Goal: Complete application form: Complete application form

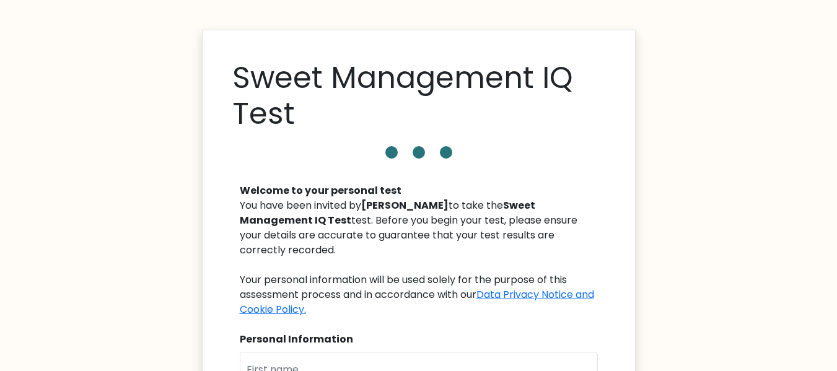
click at [365, 352] on input "text" at bounding box center [419, 369] width 358 height 35
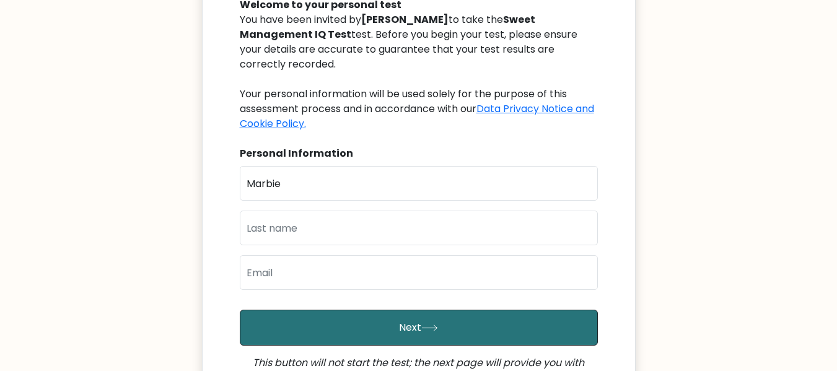
type input "Marbie"
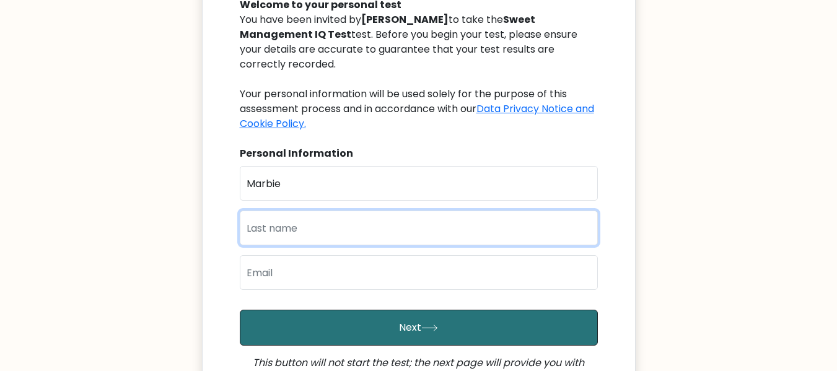
click at [379, 211] on input "text" at bounding box center [419, 228] width 358 height 35
type input "Sarbida"
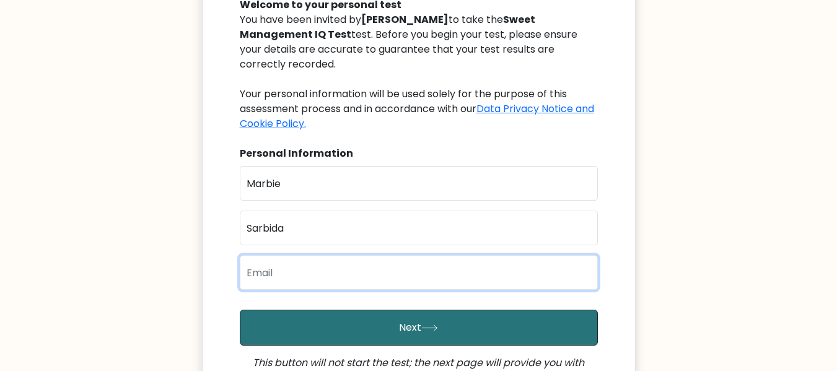
click at [363, 255] on input "email" at bounding box center [419, 272] width 358 height 35
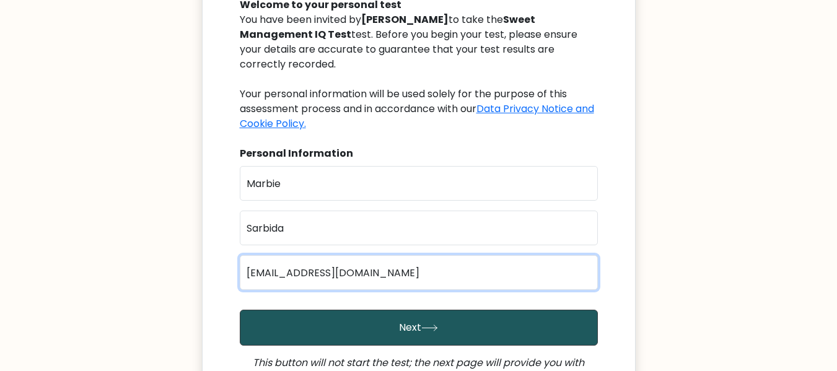
type input "[EMAIL_ADDRESS][DOMAIN_NAME]"
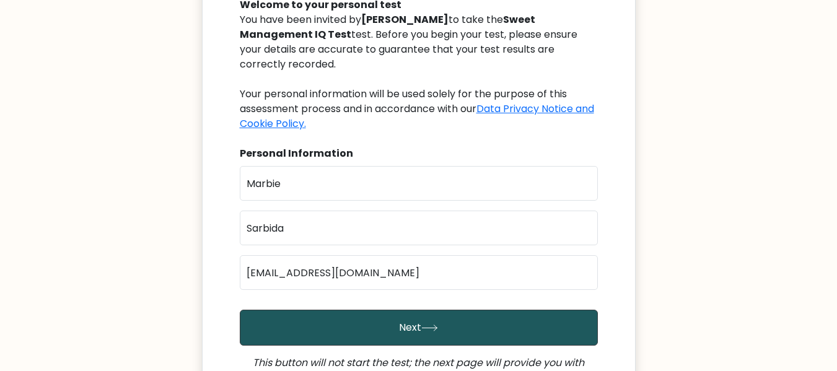
click at [439, 326] on button "Next" at bounding box center [419, 328] width 358 height 36
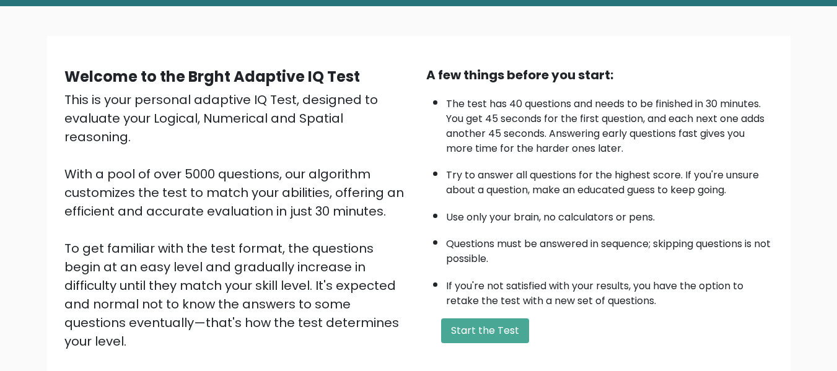
scroll to position [186, 0]
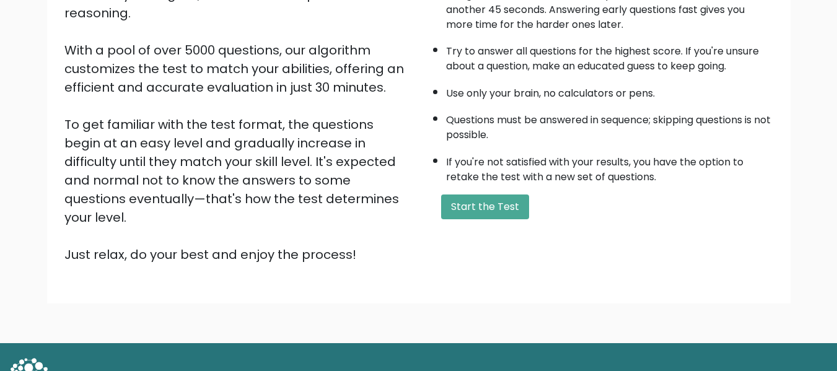
click at [471, 192] on div "A few things before you start: The test has 40 questions and needs to be finish…" at bounding box center [600, 103] width 362 height 322
click at [470, 212] on button "Start the Test" at bounding box center [485, 206] width 88 height 25
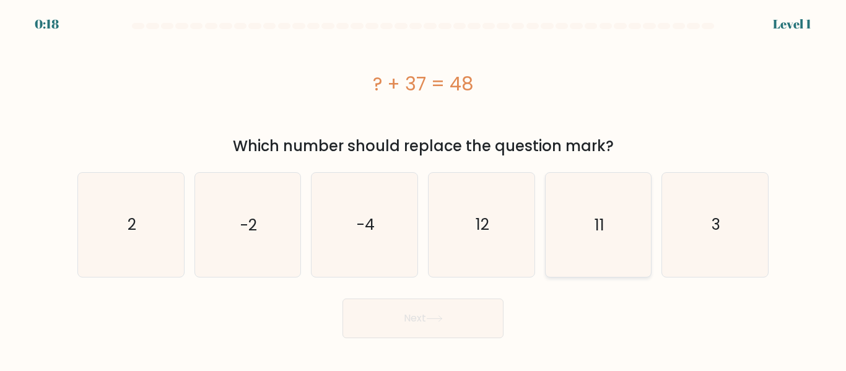
click at [567, 221] on icon "11" at bounding box center [597, 224] width 103 height 103
click at [424, 189] on input "e. 11" at bounding box center [423, 187] width 1 height 3
radio input "true"
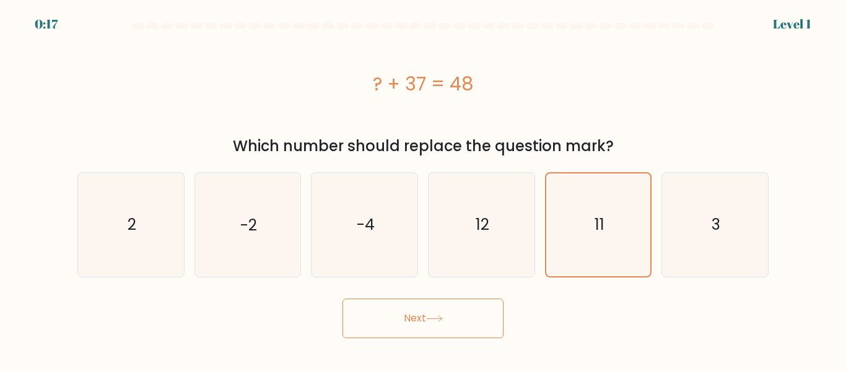
click at [436, 328] on button "Next" at bounding box center [423, 319] width 161 height 40
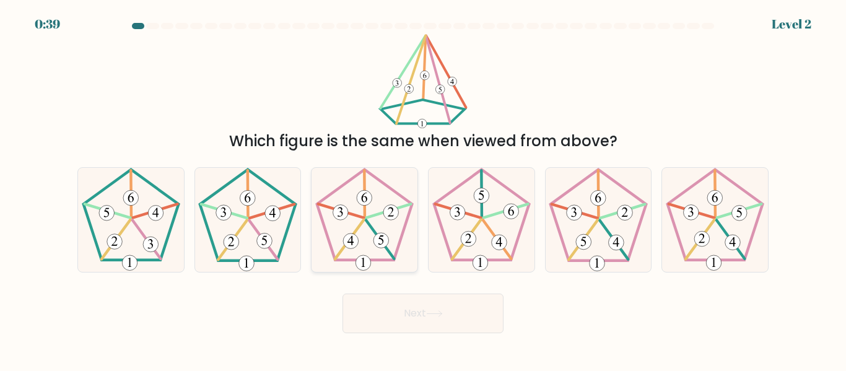
click at [374, 196] on icon at bounding box center [364, 219] width 103 height 103
click at [423, 189] on input "c." at bounding box center [423, 187] width 1 height 3
radio input "true"
click at [398, 242] on icon at bounding box center [364, 219] width 102 height 102
click at [423, 189] on input "c." at bounding box center [423, 187] width 1 height 3
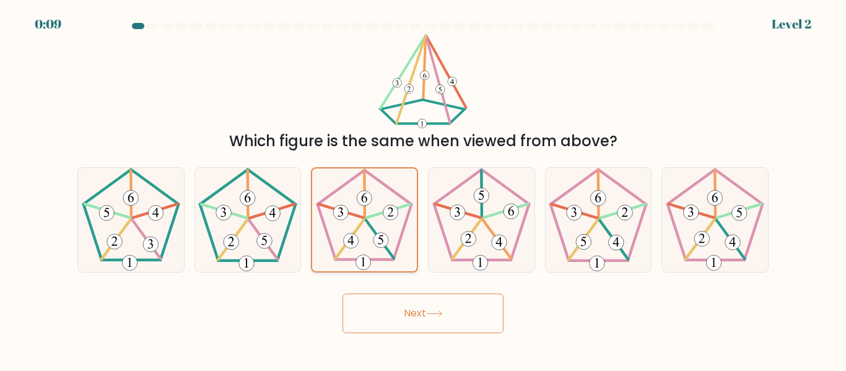
click at [349, 168] on icon at bounding box center [364, 219] width 102 height 102
click at [423, 186] on input "c." at bounding box center [423, 187] width 1 height 3
click at [369, 196] on 273 at bounding box center [364, 198] width 15 height 15
click at [423, 189] on input "c." at bounding box center [423, 187] width 1 height 3
click at [607, 203] on icon at bounding box center [597, 219] width 103 height 103
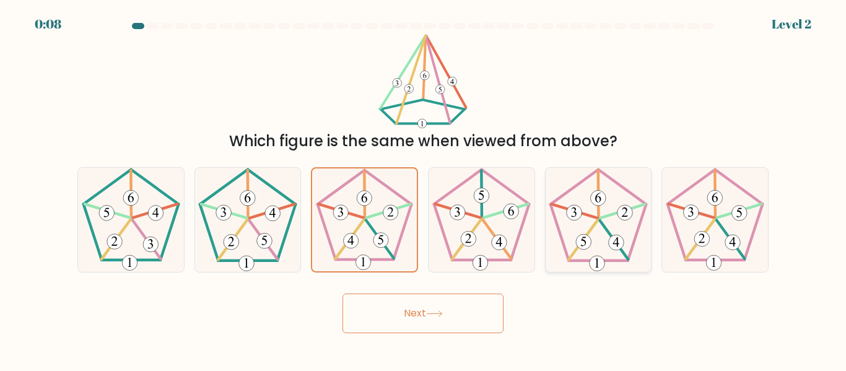
click at [424, 189] on input "e." at bounding box center [423, 187] width 1 height 3
radio input "true"
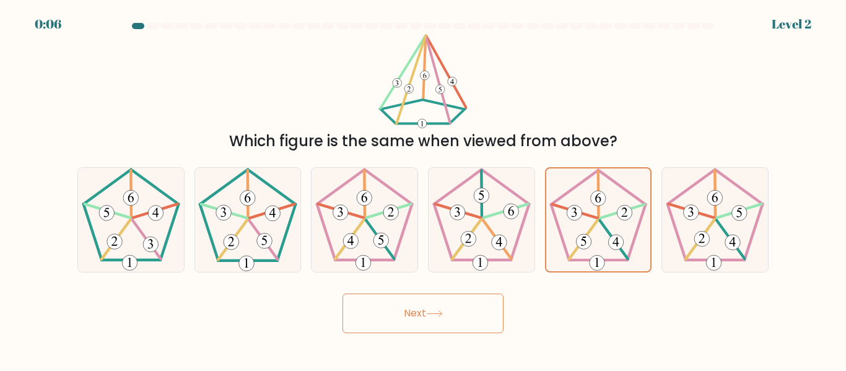
click at [453, 305] on button "Next" at bounding box center [423, 314] width 161 height 40
click at [442, 321] on button "Next" at bounding box center [423, 314] width 161 height 40
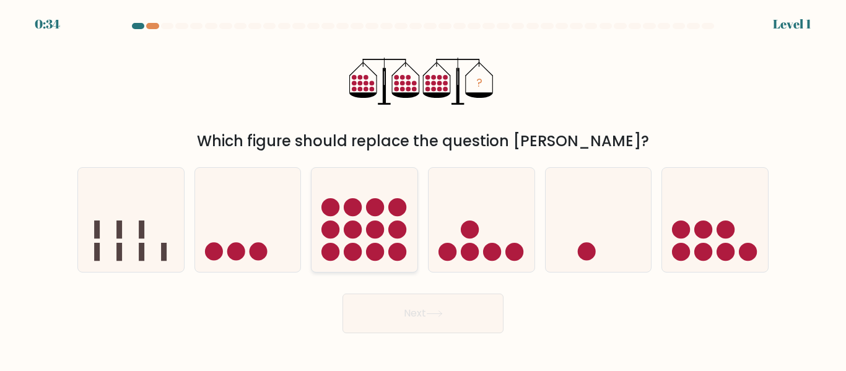
click at [396, 220] on icon at bounding box center [365, 219] width 106 height 87
click at [423, 189] on input "c." at bounding box center [423, 187] width 1 height 3
radio input "true"
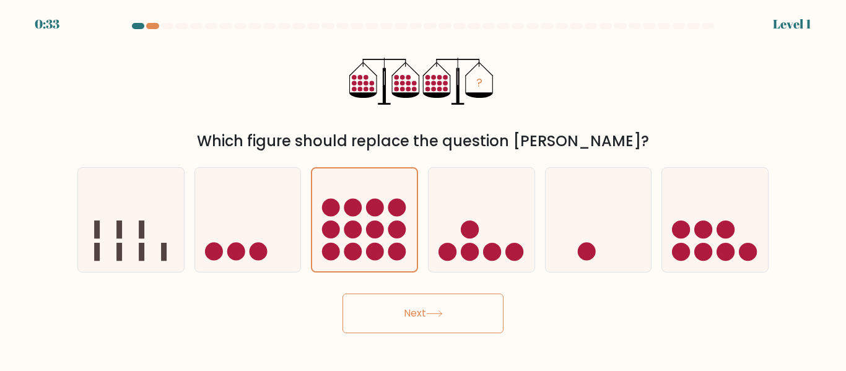
click at [452, 307] on button "Next" at bounding box center [423, 314] width 161 height 40
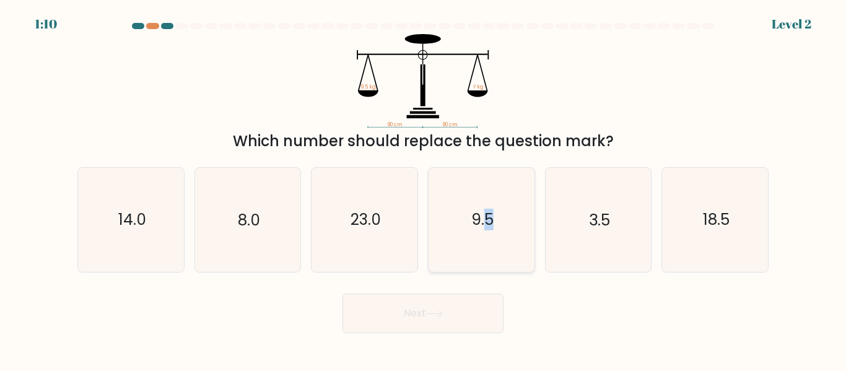
click at [489, 213] on text "9.5" at bounding box center [482, 220] width 22 height 22
click at [469, 312] on button "Next" at bounding box center [423, 314] width 161 height 40
click at [498, 247] on icon "9.5" at bounding box center [481, 219] width 103 height 103
click at [424, 189] on input "d. 9.5" at bounding box center [423, 187] width 1 height 3
radio input "true"
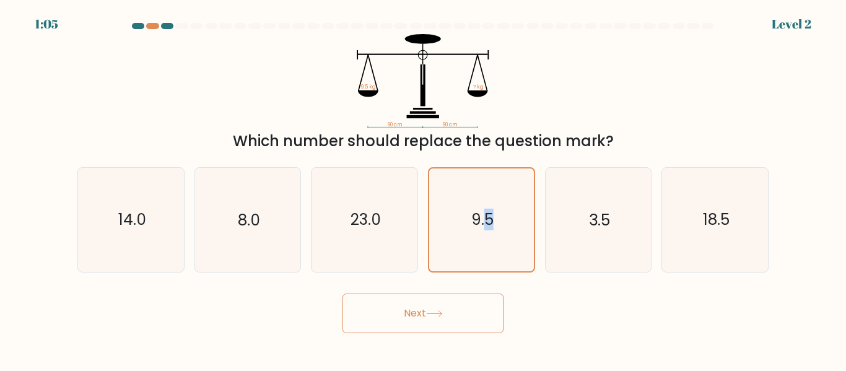
click at [466, 321] on button "Next" at bounding box center [423, 314] width 161 height 40
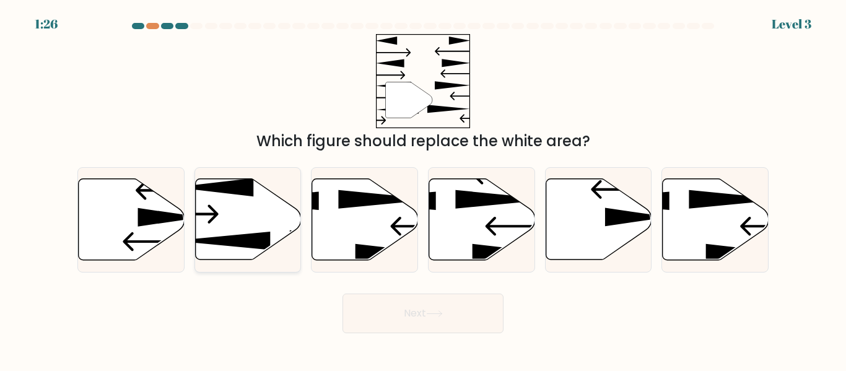
click at [235, 218] on icon at bounding box center [248, 219] width 106 height 81
click at [423, 189] on input "b." at bounding box center [423, 187] width 1 height 3
radio input "true"
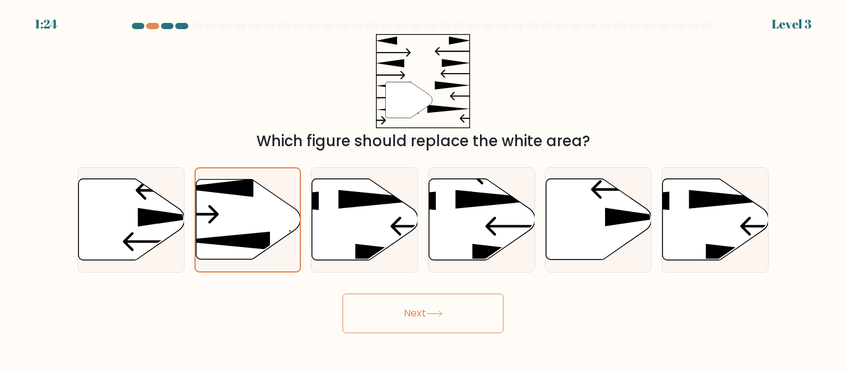
click at [377, 299] on button "Next" at bounding box center [423, 314] width 161 height 40
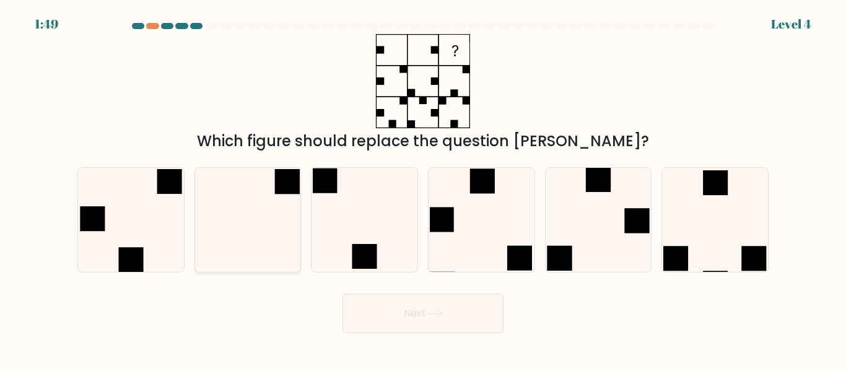
click at [279, 234] on icon at bounding box center [247, 219] width 103 height 103
click at [423, 189] on input "b." at bounding box center [423, 187] width 1 height 3
radio input "true"
click at [413, 310] on button "Next" at bounding box center [423, 314] width 161 height 40
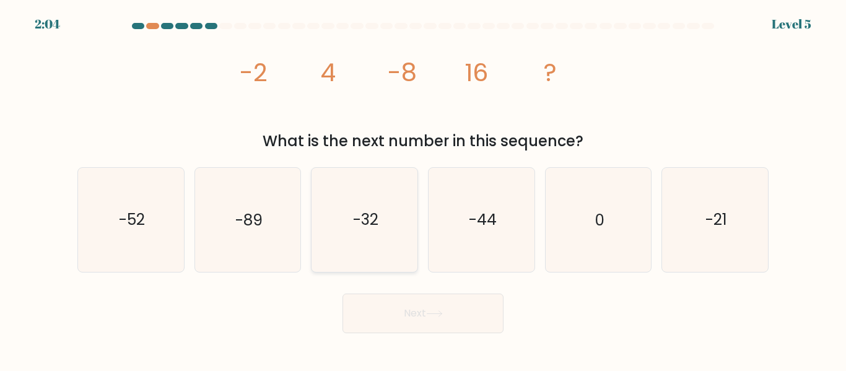
click at [378, 263] on icon "-32" at bounding box center [364, 219] width 103 height 103
click at [423, 189] on input "c. -32" at bounding box center [423, 187] width 1 height 3
radio input "true"
click at [408, 317] on button "Next" at bounding box center [423, 314] width 161 height 40
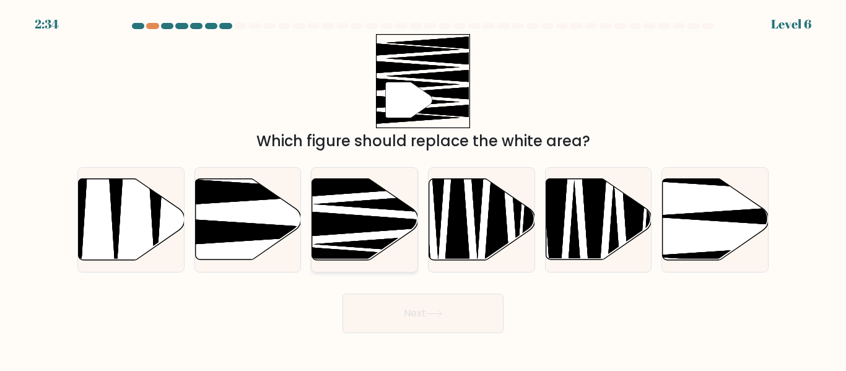
click at [382, 217] on icon at bounding box center [386, 224] width 190 height 27
click at [423, 189] on input "c." at bounding box center [423, 187] width 1 height 3
radio input "true"
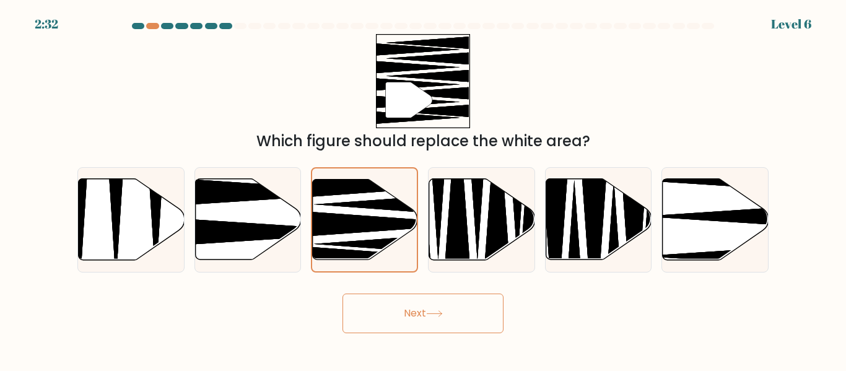
click at [462, 315] on button "Next" at bounding box center [423, 314] width 161 height 40
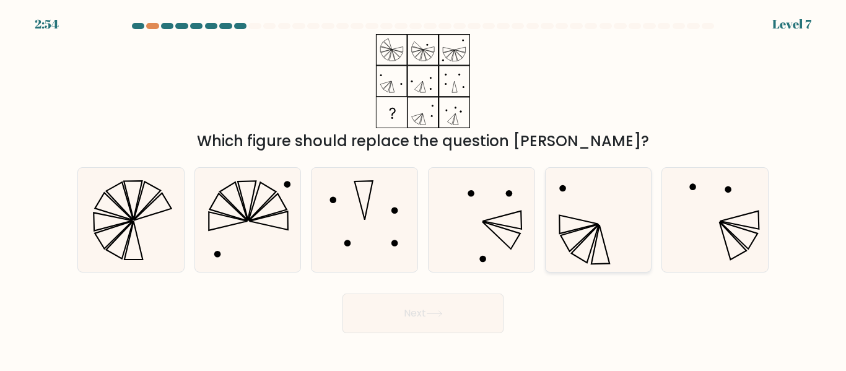
click at [577, 245] on icon at bounding box center [597, 219] width 103 height 103
click at [424, 189] on input "e." at bounding box center [423, 187] width 1 height 3
radio input "true"
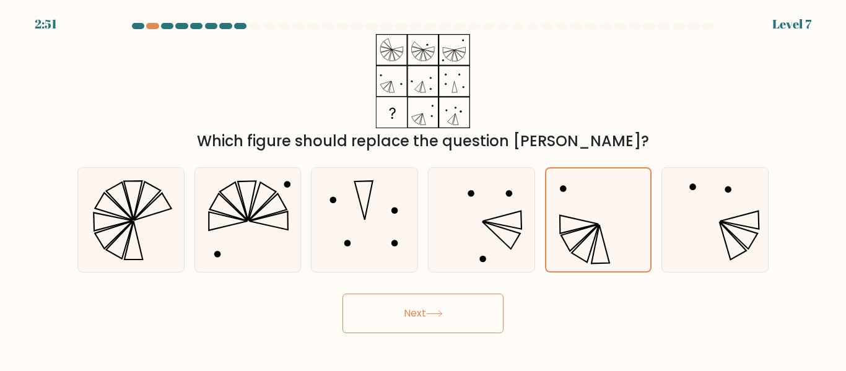
click at [454, 312] on button "Next" at bounding box center [423, 314] width 161 height 40
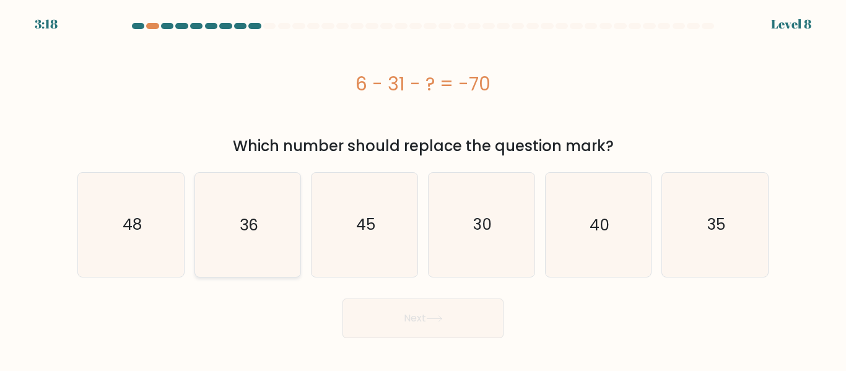
click at [239, 238] on icon "36" at bounding box center [247, 224] width 103 height 103
click at [423, 189] on input "b. 36" at bounding box center [423, 187] width 1 height 3
radio input "true"
click at [418, 314] on button "Next" at bounding box center [423, 319] width 161 height 40
